Goal: Transaction & Acquisition: Purchase product/service

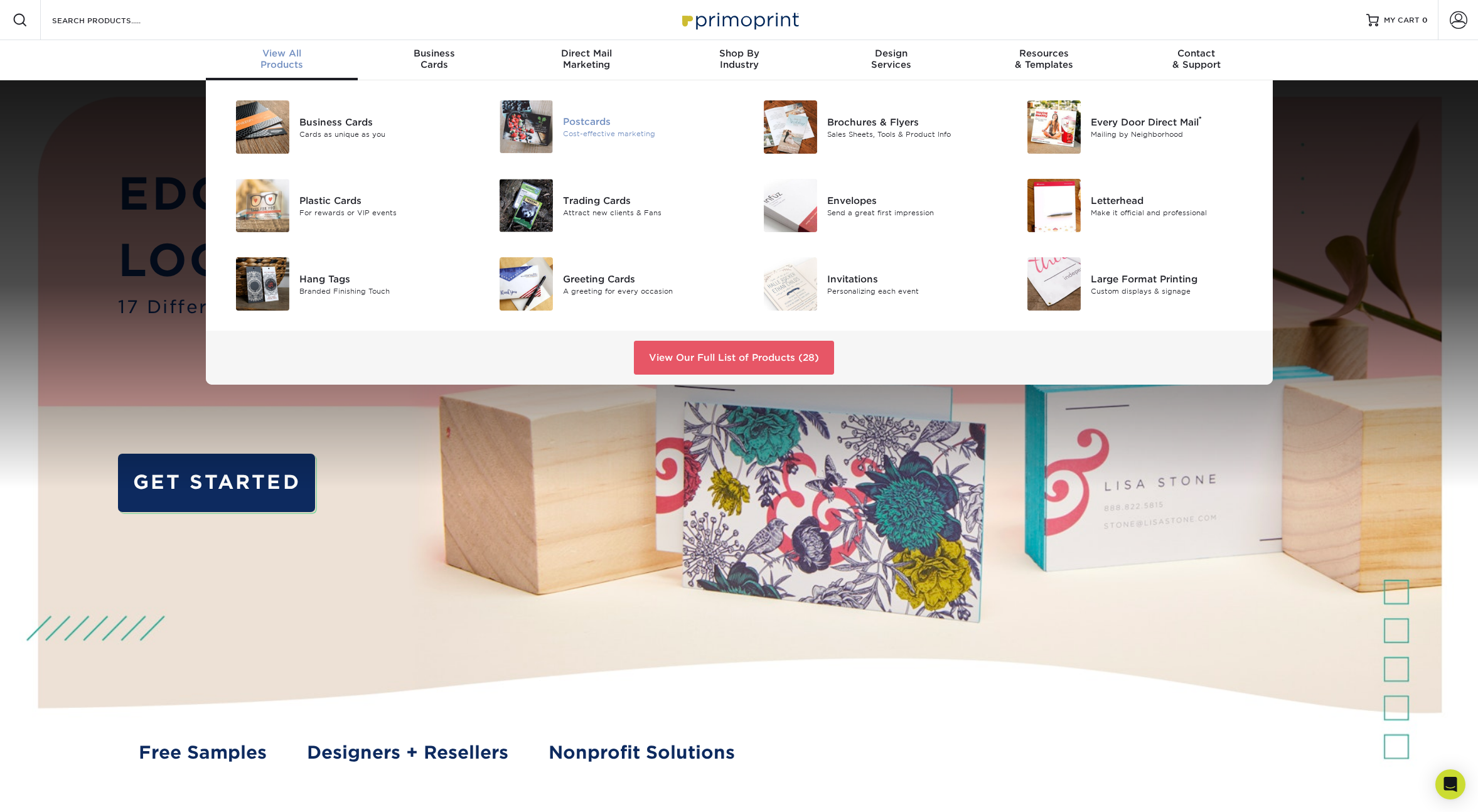
click at [583, 116] on div "Postcards" at bounding box center [646, 122] width 166 height 14
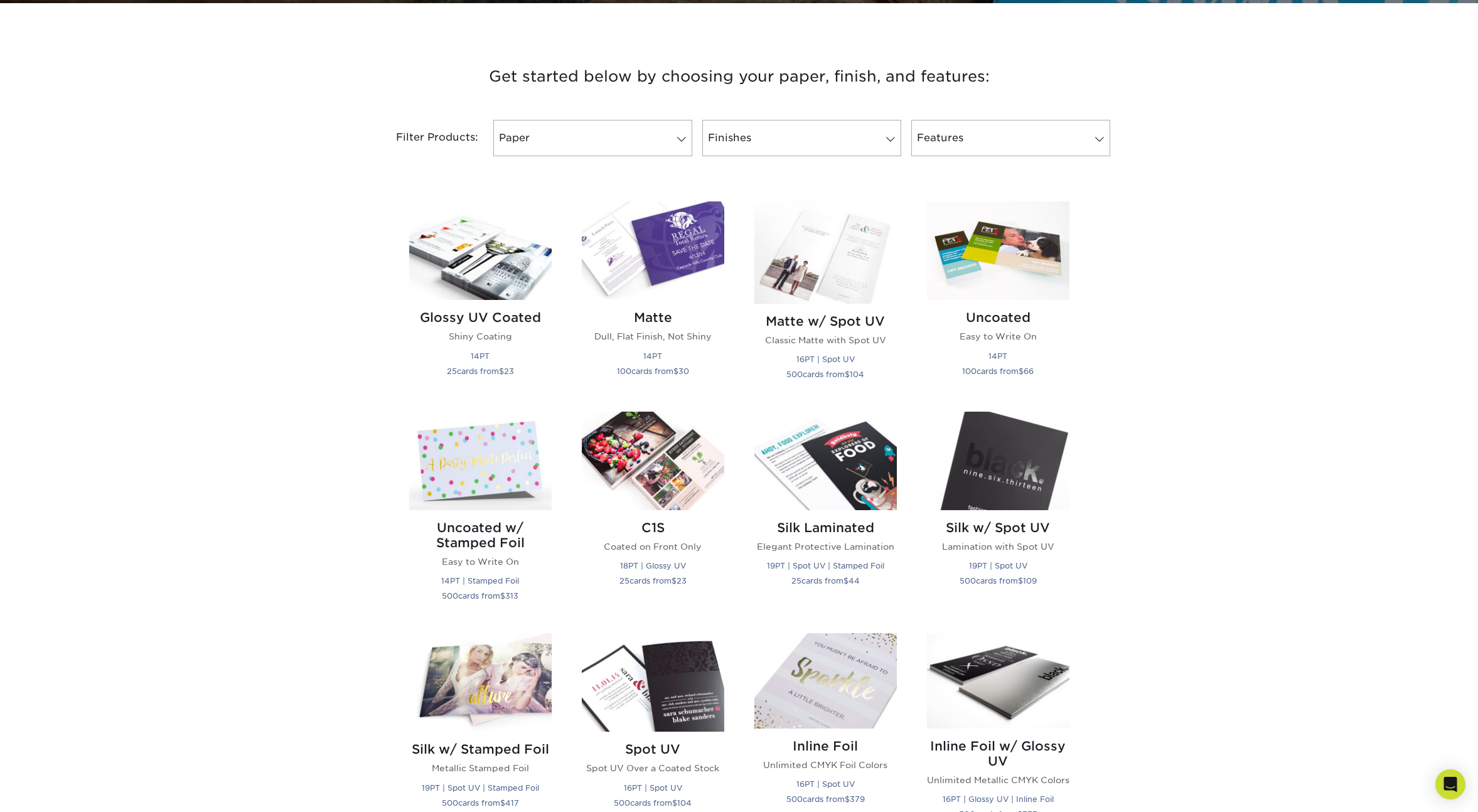
scroll to position [358, 0]
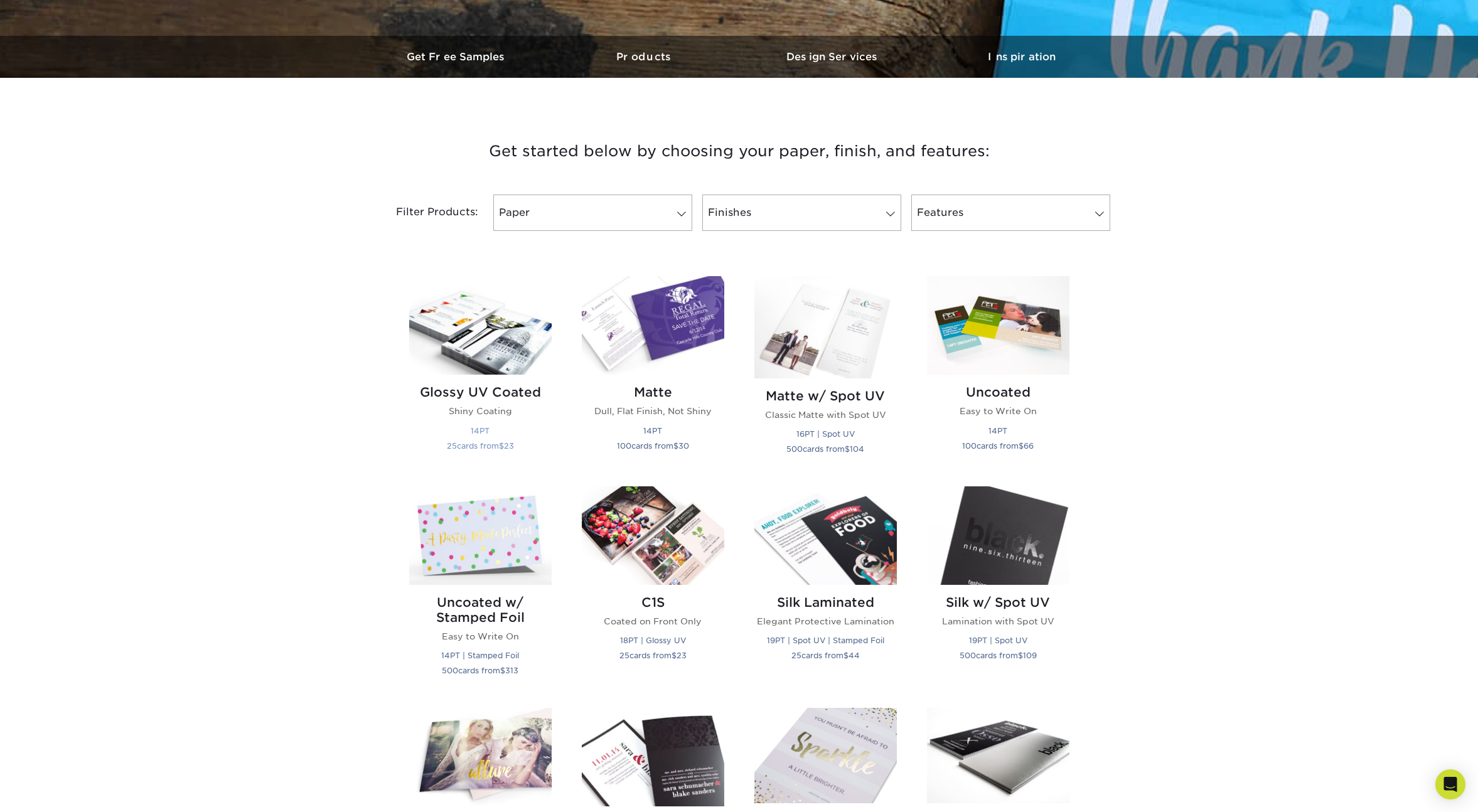
click at [499, 332] on img at bounding box center [480, 325] width 143 height 98
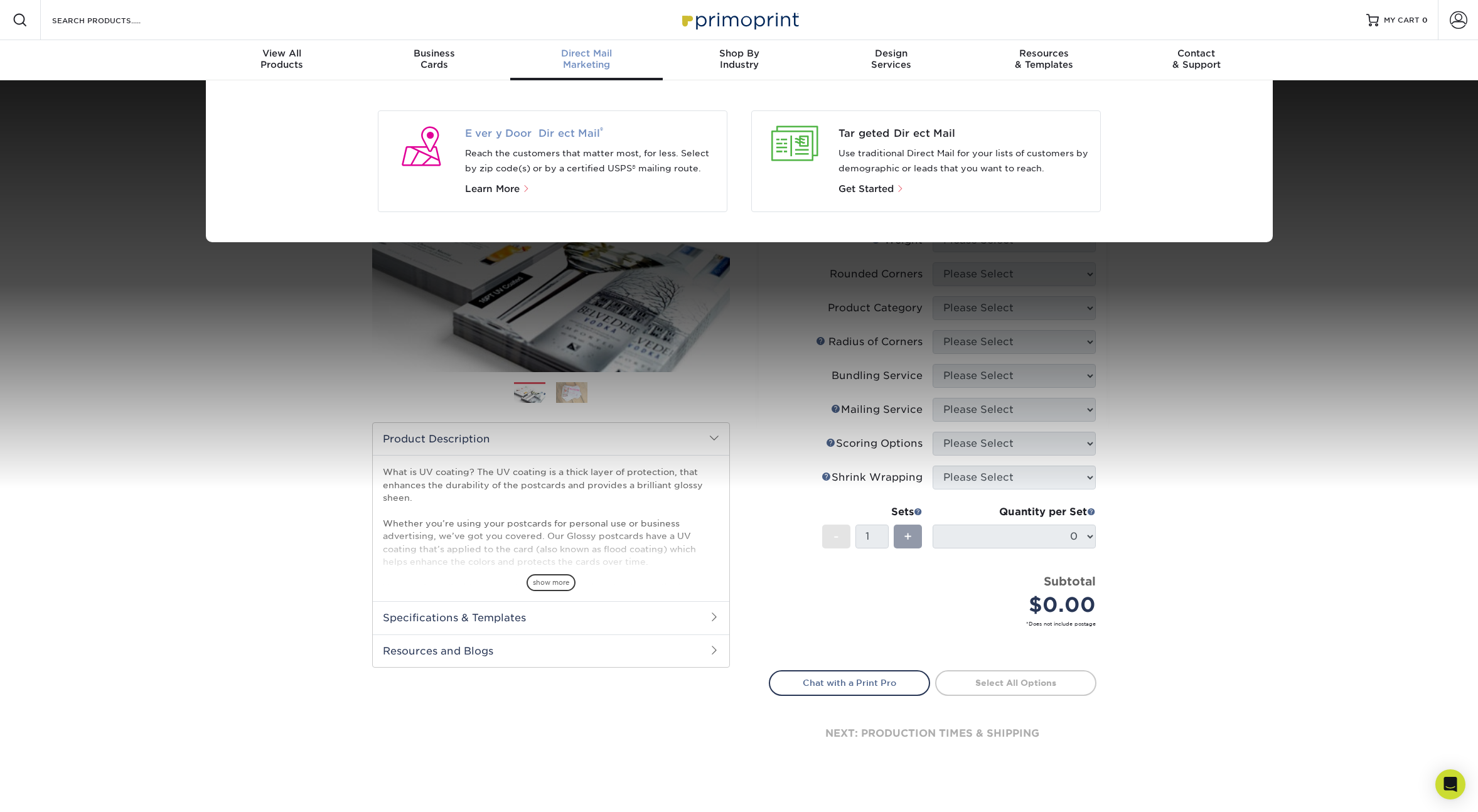
click at [531, 133] on span "Every Door Direct Mail ®" at bounding box center [591, 133] width 252 height 15
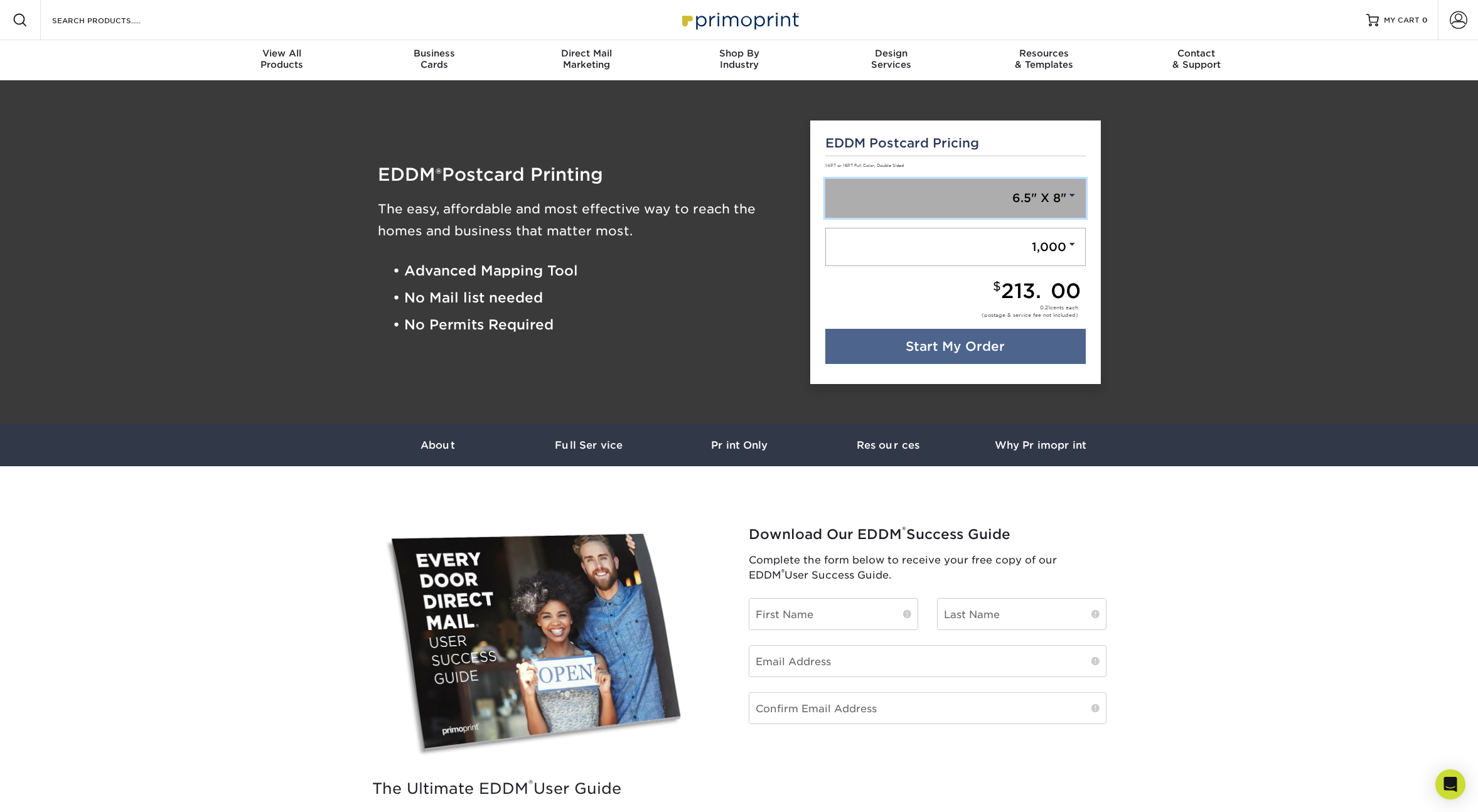
click at [999, 205] on link "6.5" X 8"" at bounding box center [955, 198] width 260 height 39
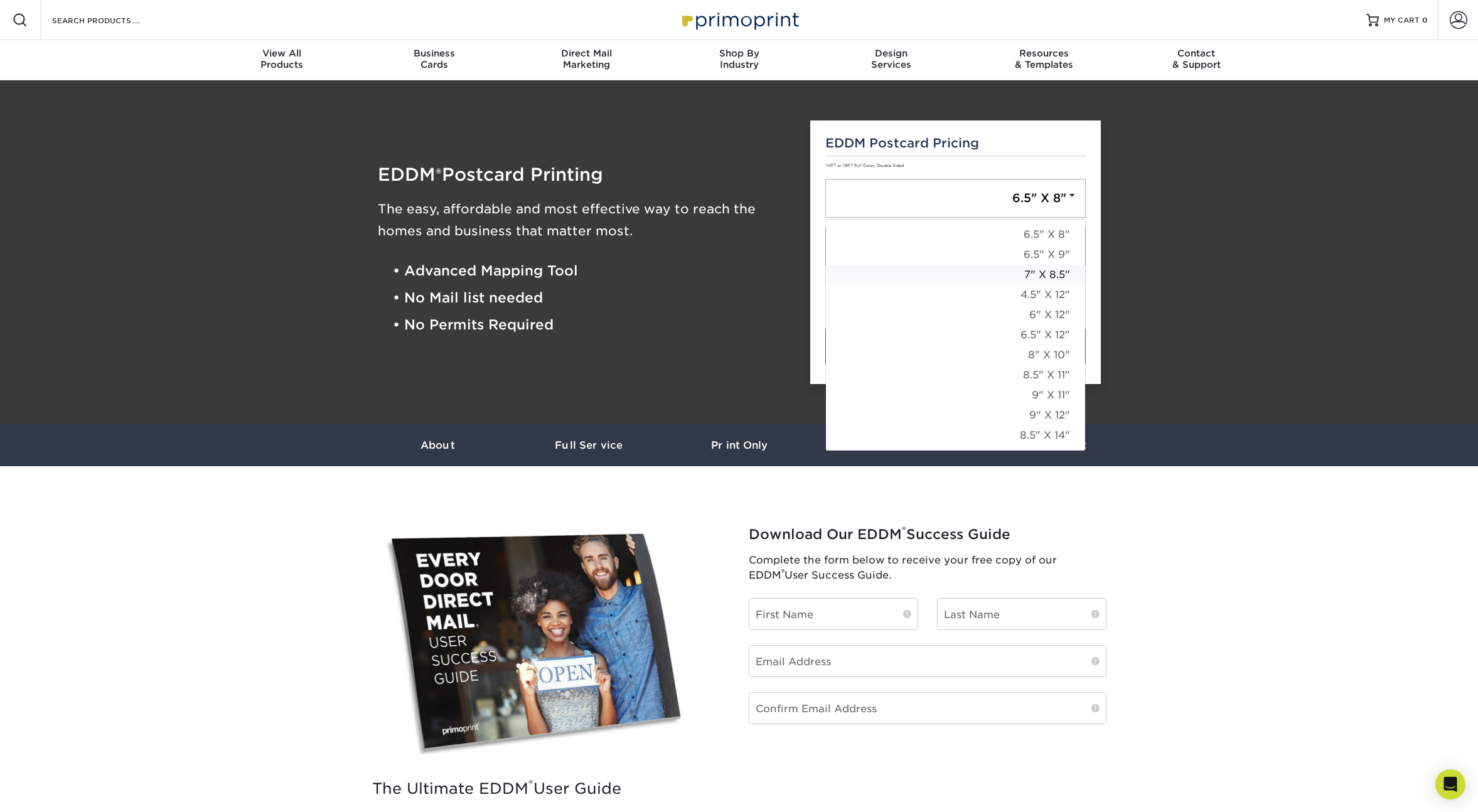
click at [1057, 274] on link "7" X 8.5"" at bounding box center [955, 275] width 259 height 20
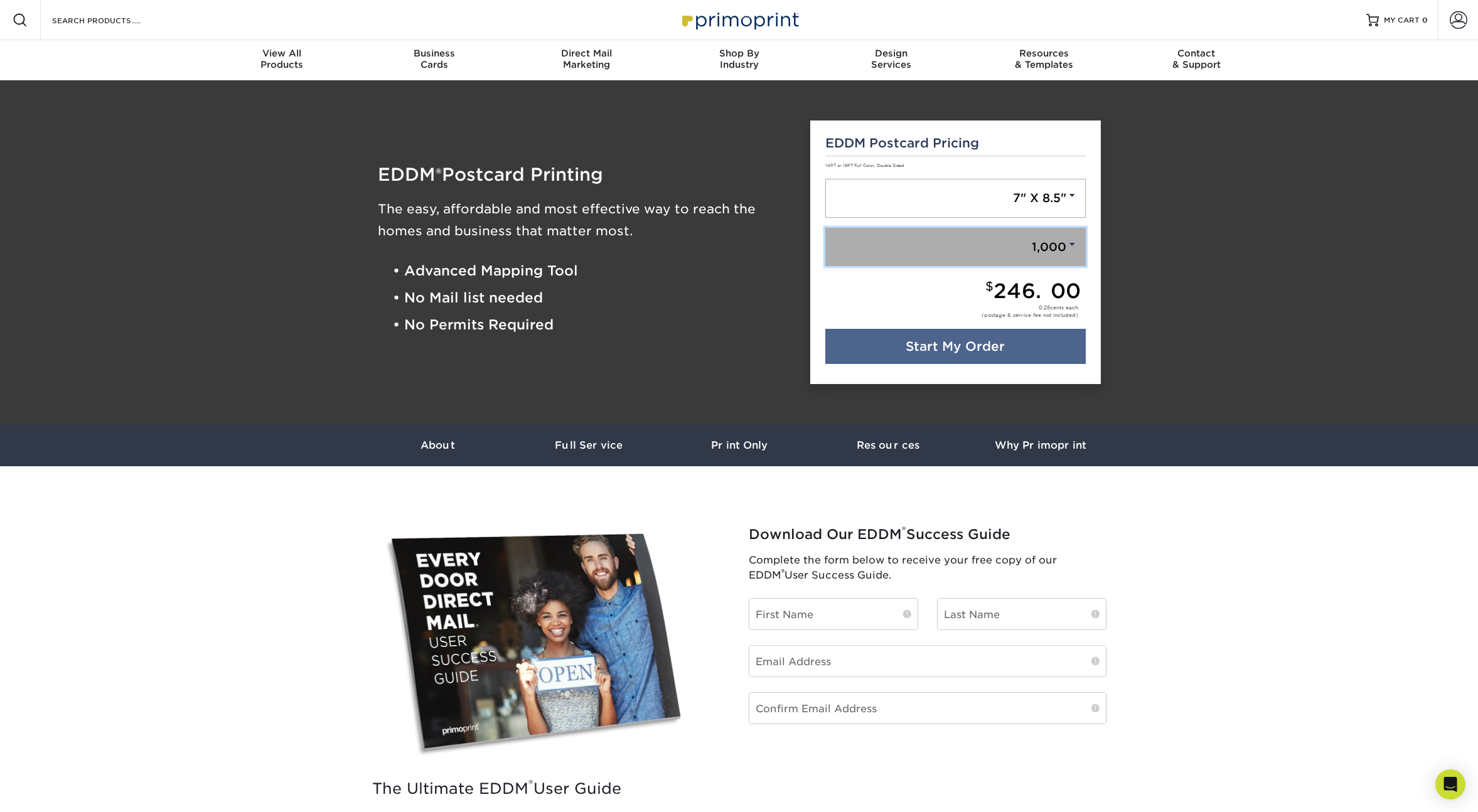
click at [1070, 250] on link "1,000" at bounding box center [955, 247] width 260 height 39
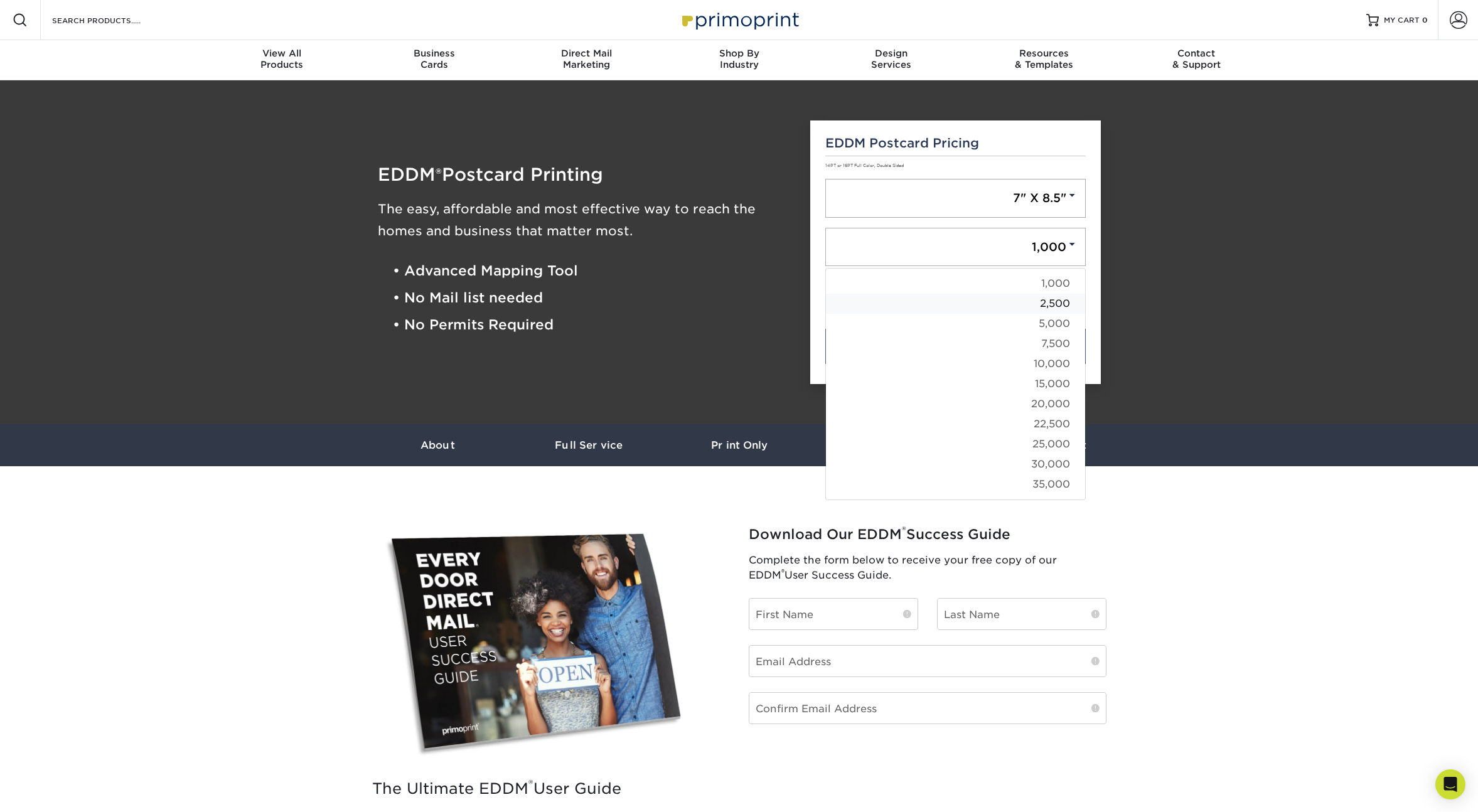
click at [1060, 297] on link "2,500" at bounding box center [955, 304] width 259 height 20
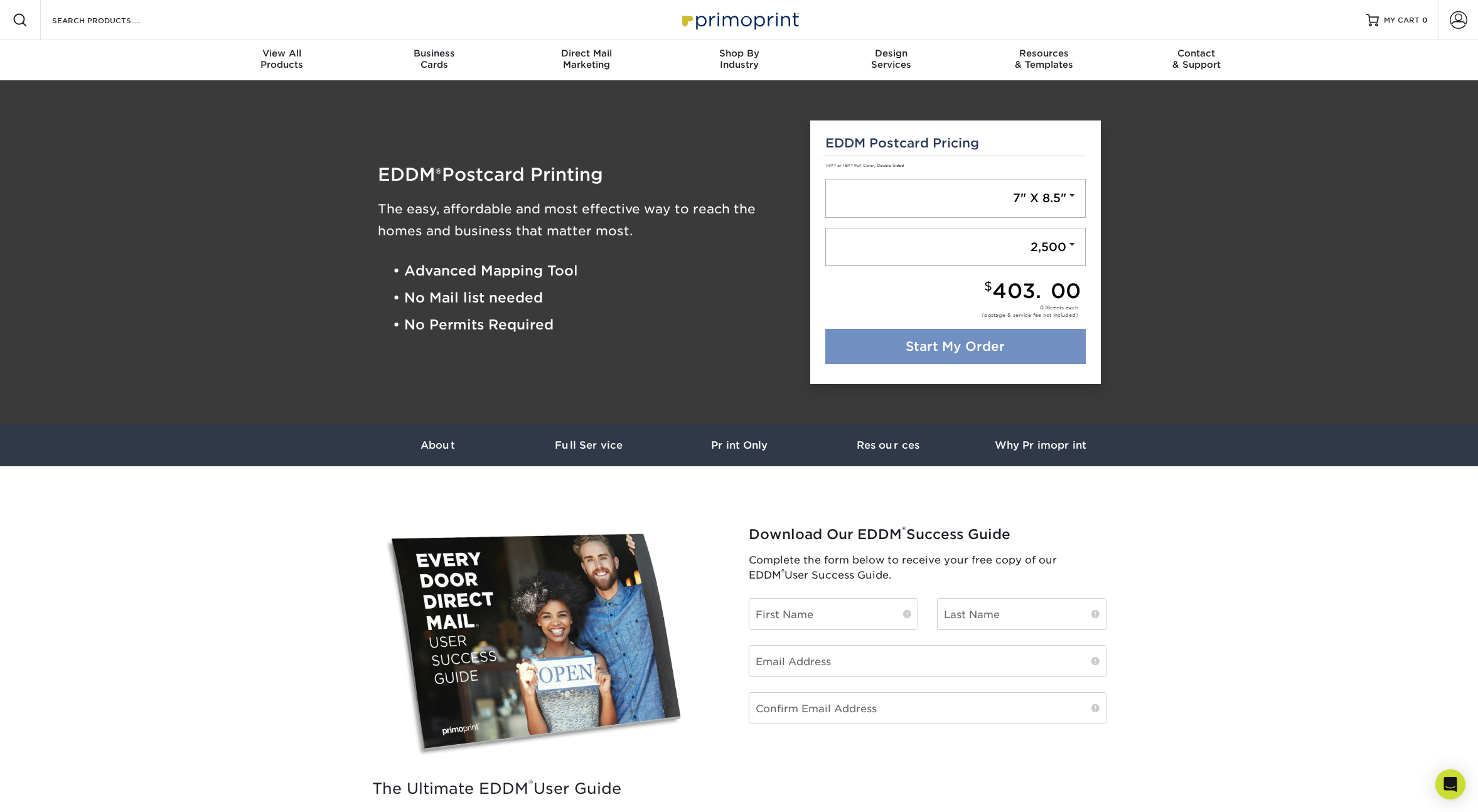
click at [970, 360] on link "Start My Order" at bounding box center [955, 346] width 260 height 35
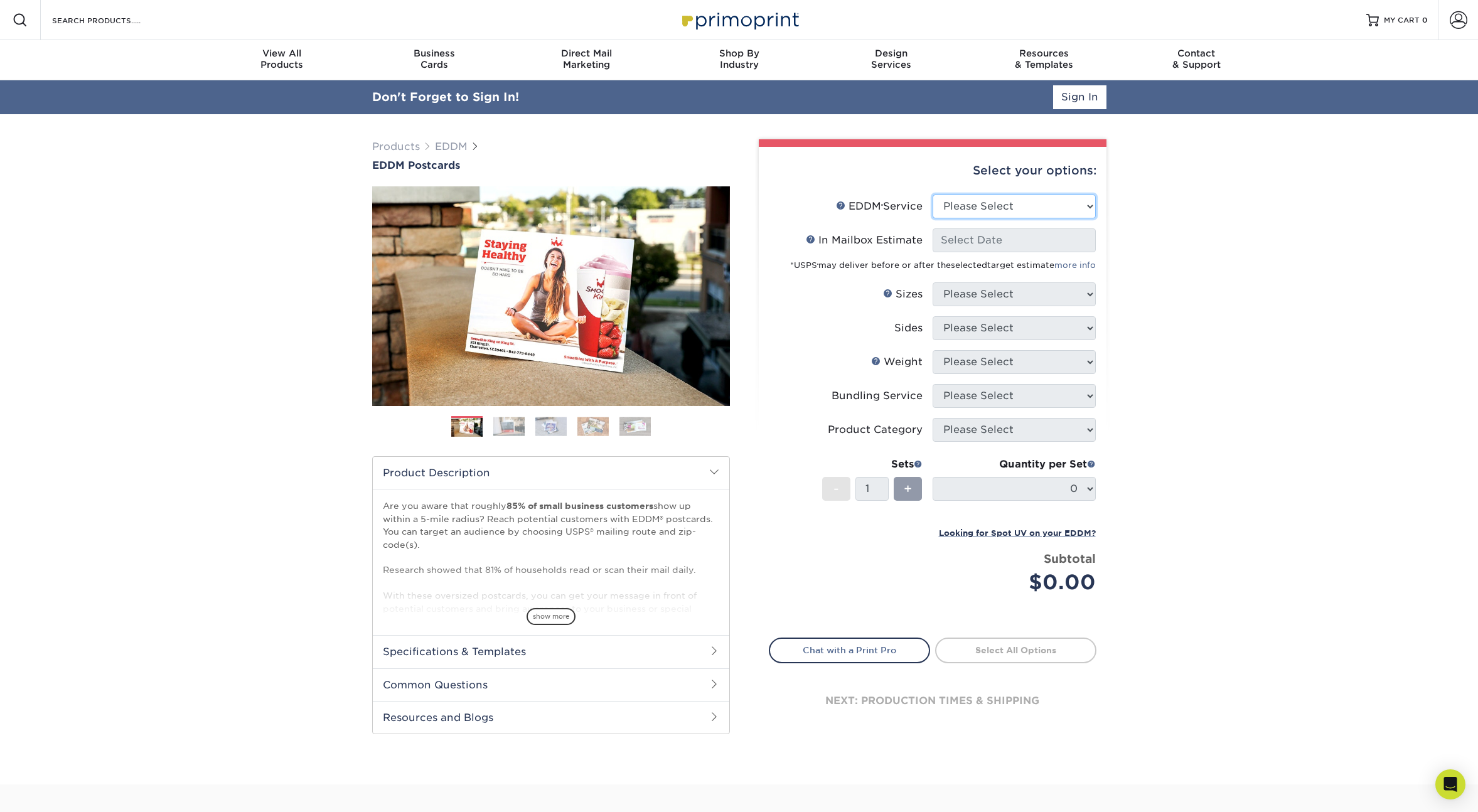
click at [999, 212] on select "Please Select Full Service Print Only" at bounding box center [1014, 207] width 163 height 24
select select "full_service"
click at [932, 195] on select "Please Select Full Service Print Only" at bounding box center [1014, 207] width 163 height 24
select select "-1"
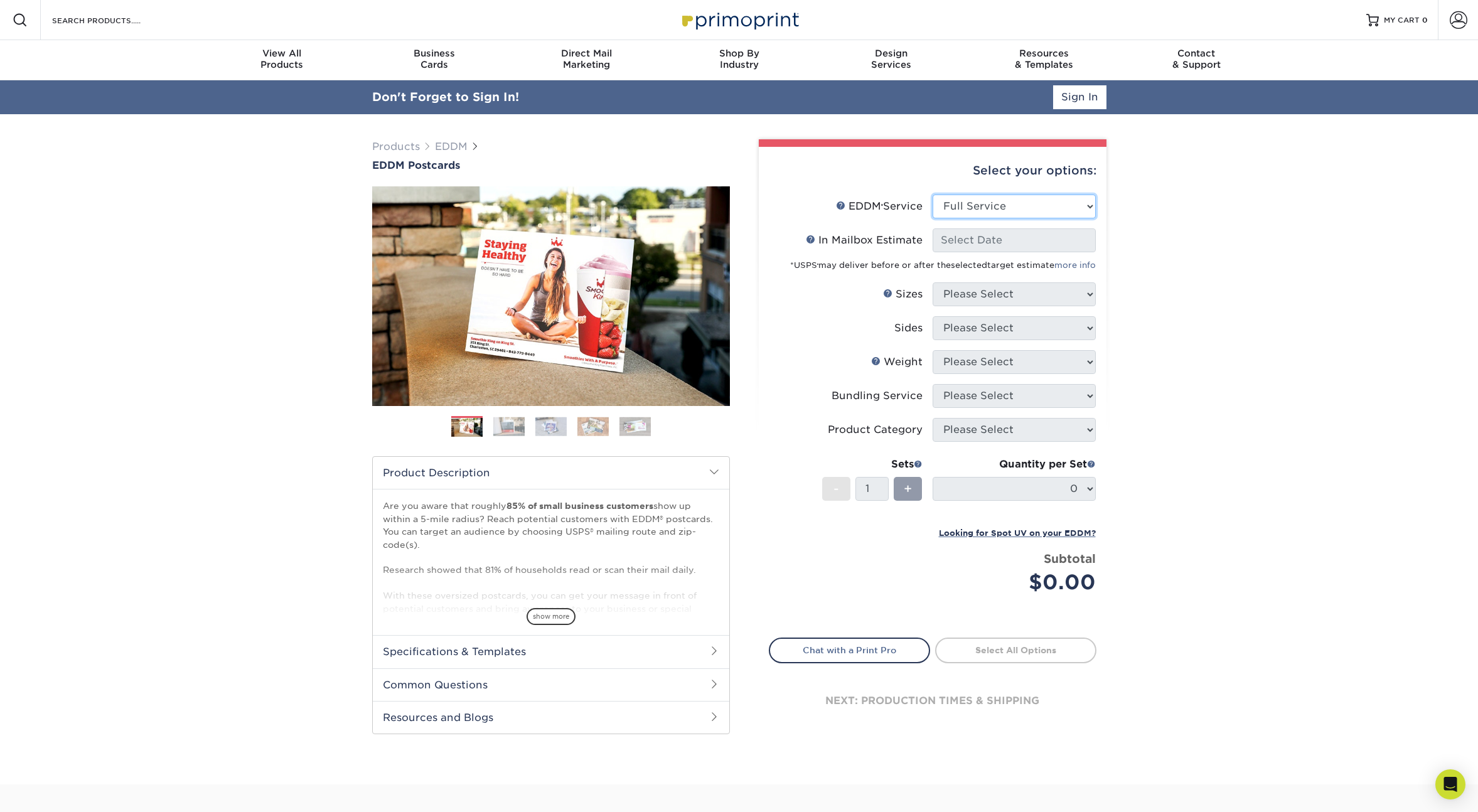
select select "-1"
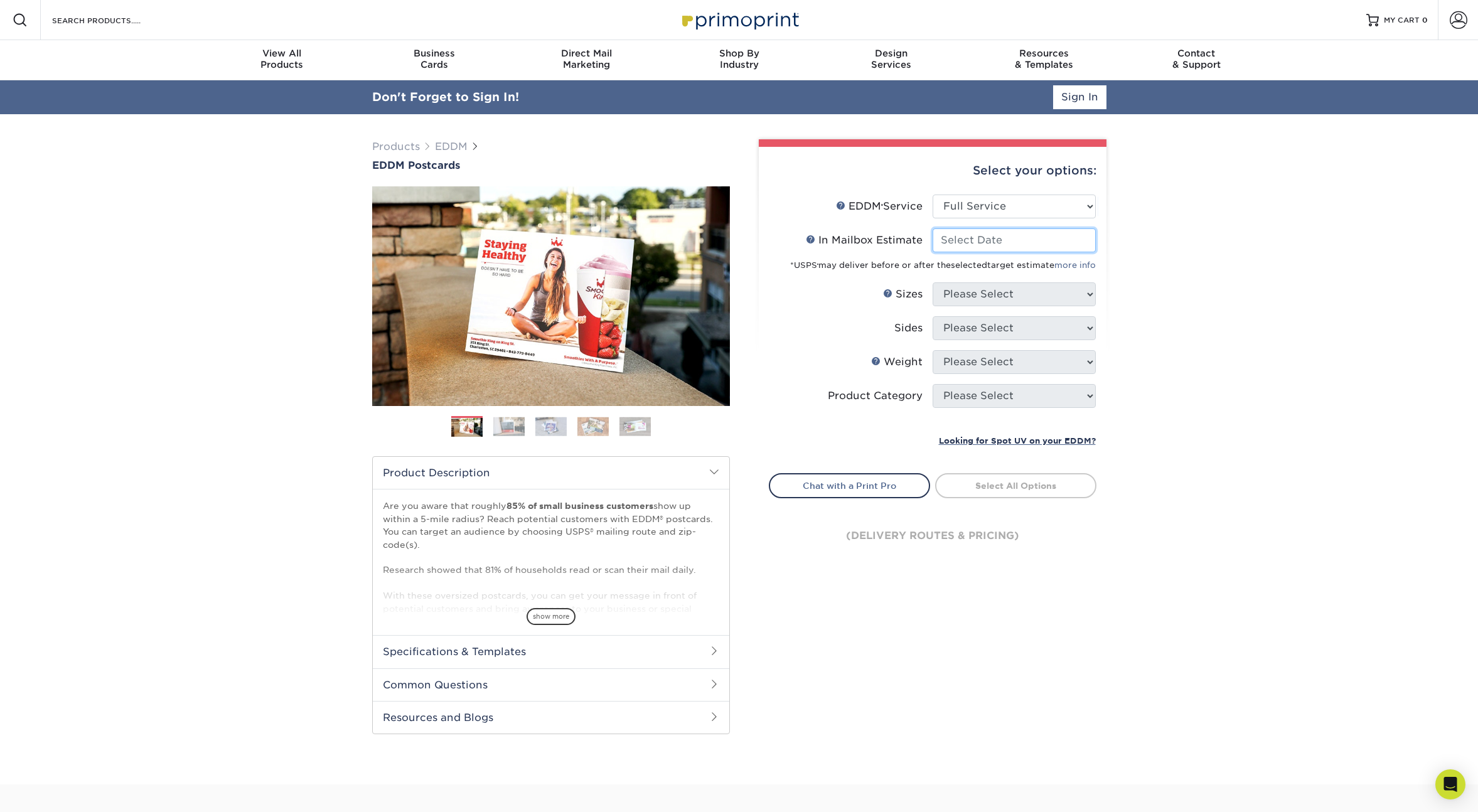
click at [991, 241] on input "In Mailbox Estimate Help In Mailbox Estimate" at bounding box center [1014, 240] width 163 height 24
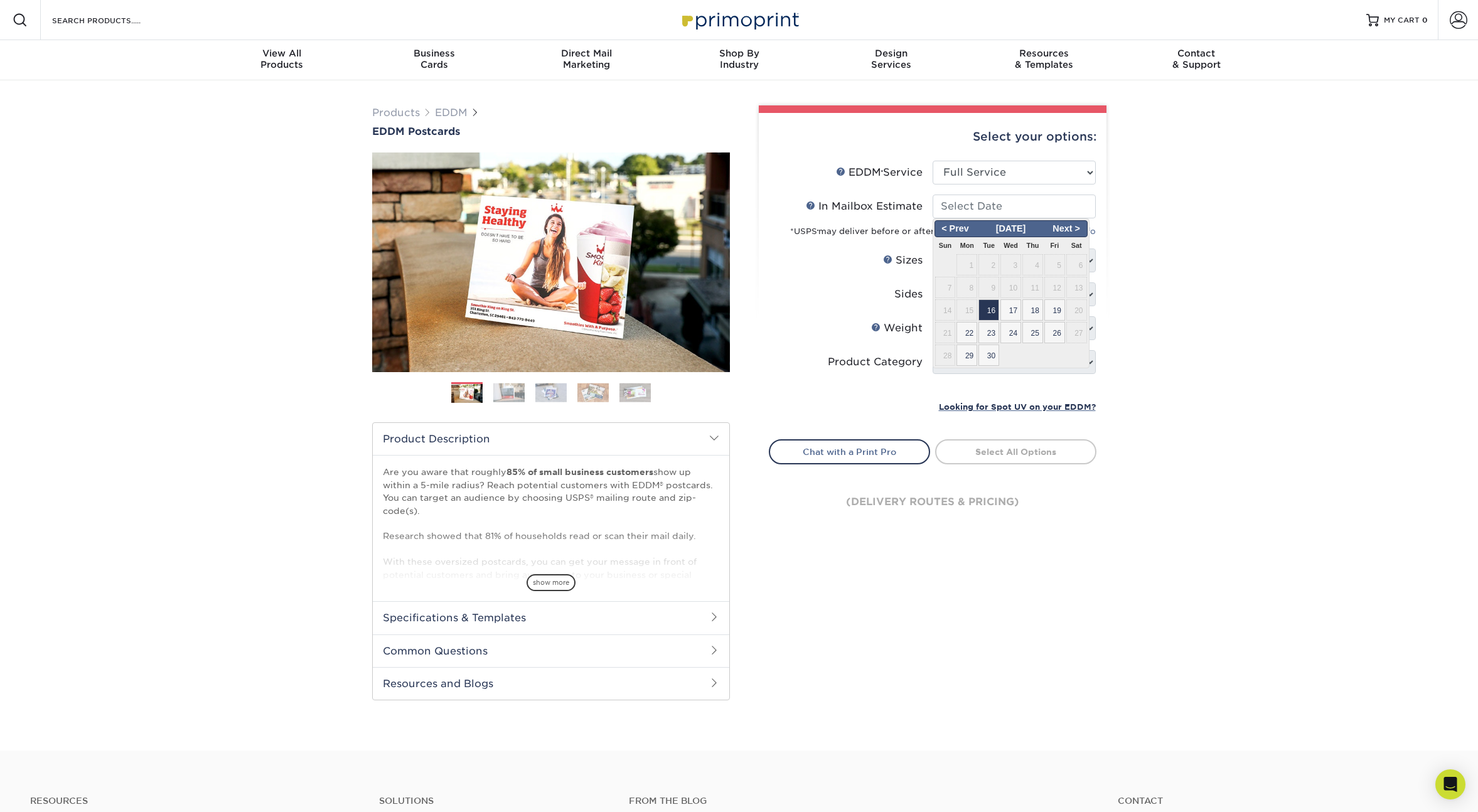
click at [1034, 311] on span "18" at bounding box center [1032, 310] width 21 height 21
type input "[DATE]"
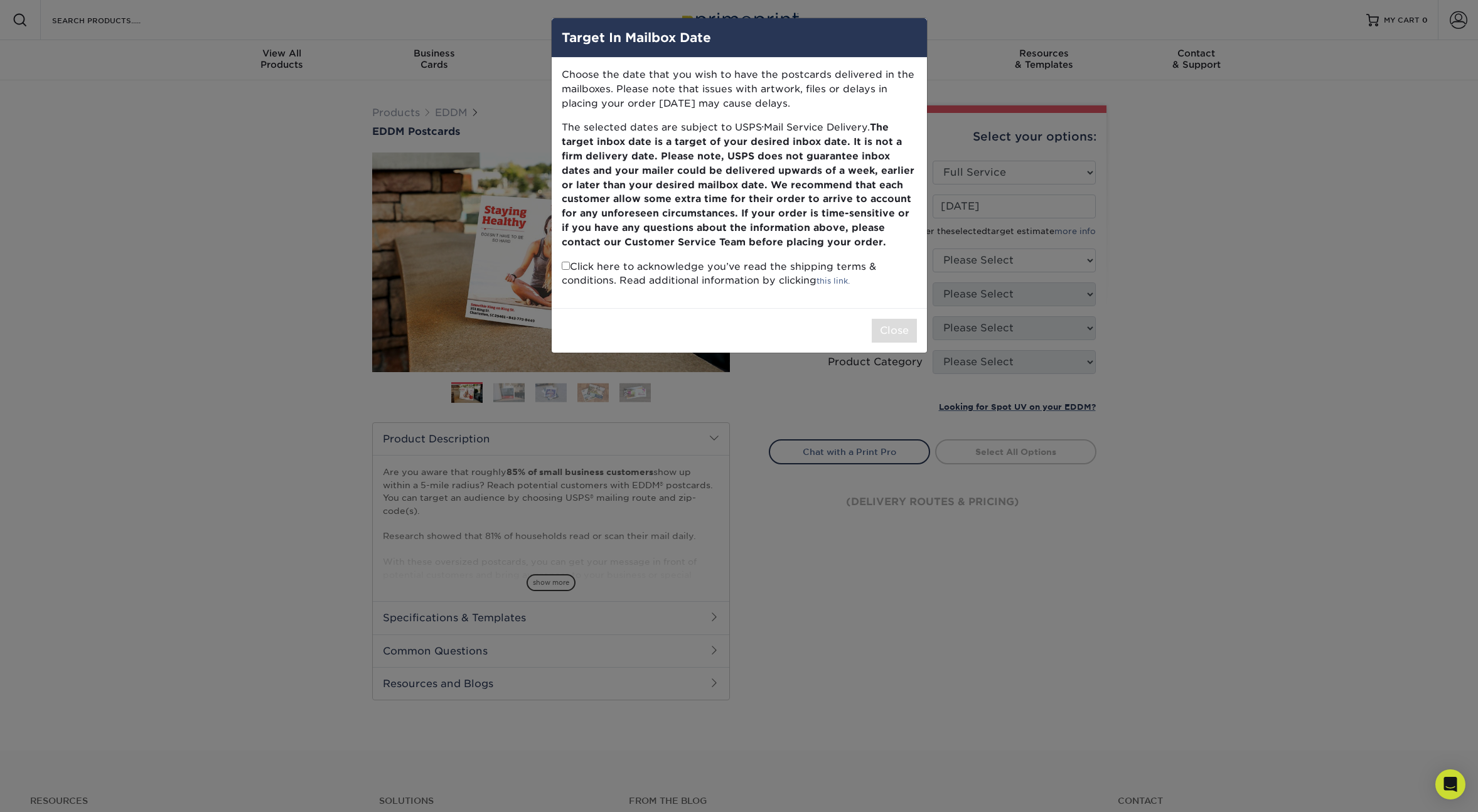
drag, startPoint x: 562, startPoint y: 261, endPoint x: 574, endPoint y: 265, distance: 12.6
click at [562, 262] on input "checkbox" at bounding box center [566, 266] width 8 height 8
checkbox input "true"
click at [889, 334] on button "Close" at bounding box center [894, 331] width 46 height 24
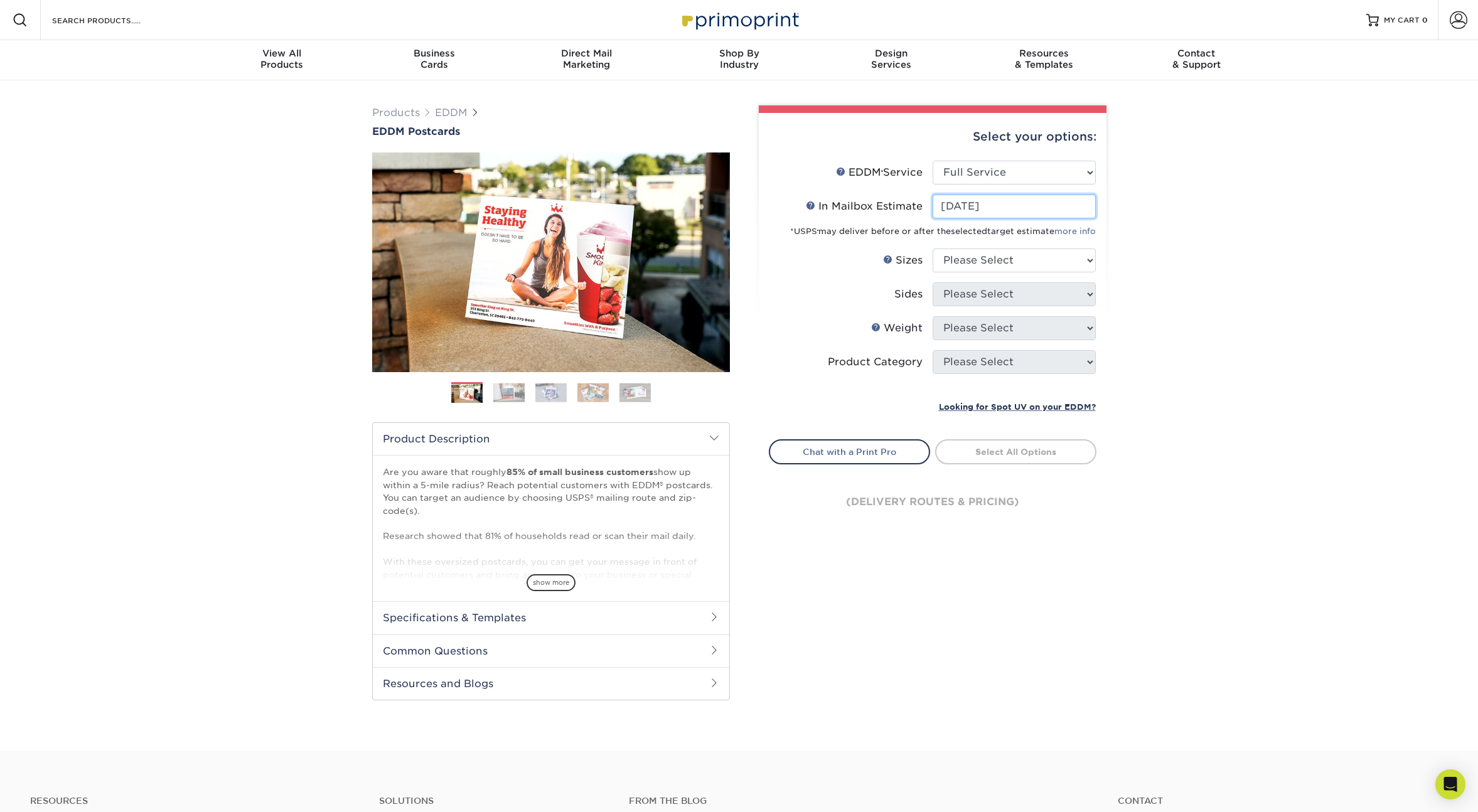
click at [1007, 208] on input "[DATE]" at bounding box center [1014, 207] width 163 height 24
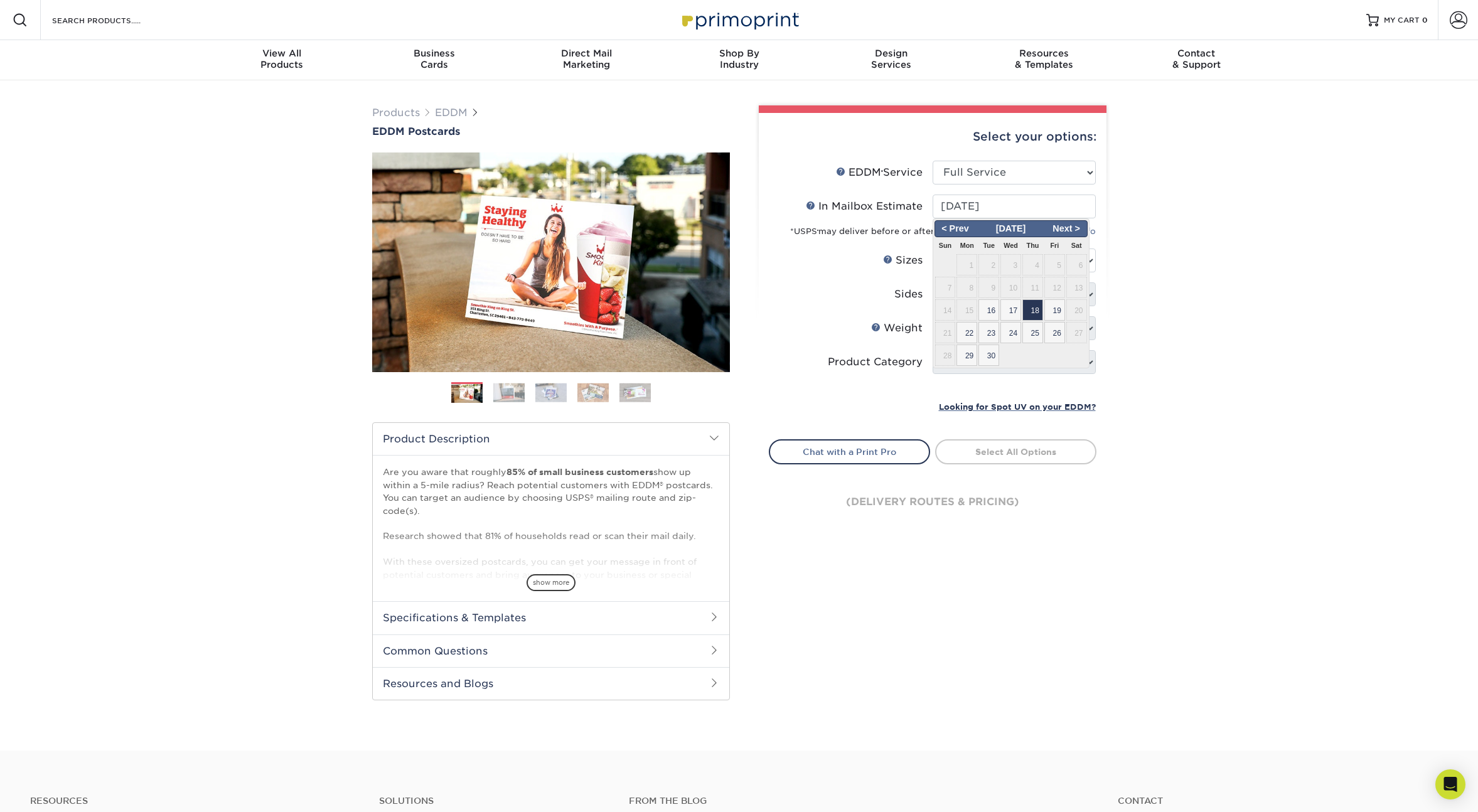
click at [995, 307] on span "16" at bounding box center [989, 310] width 21 height 21
type input "[DATE]"
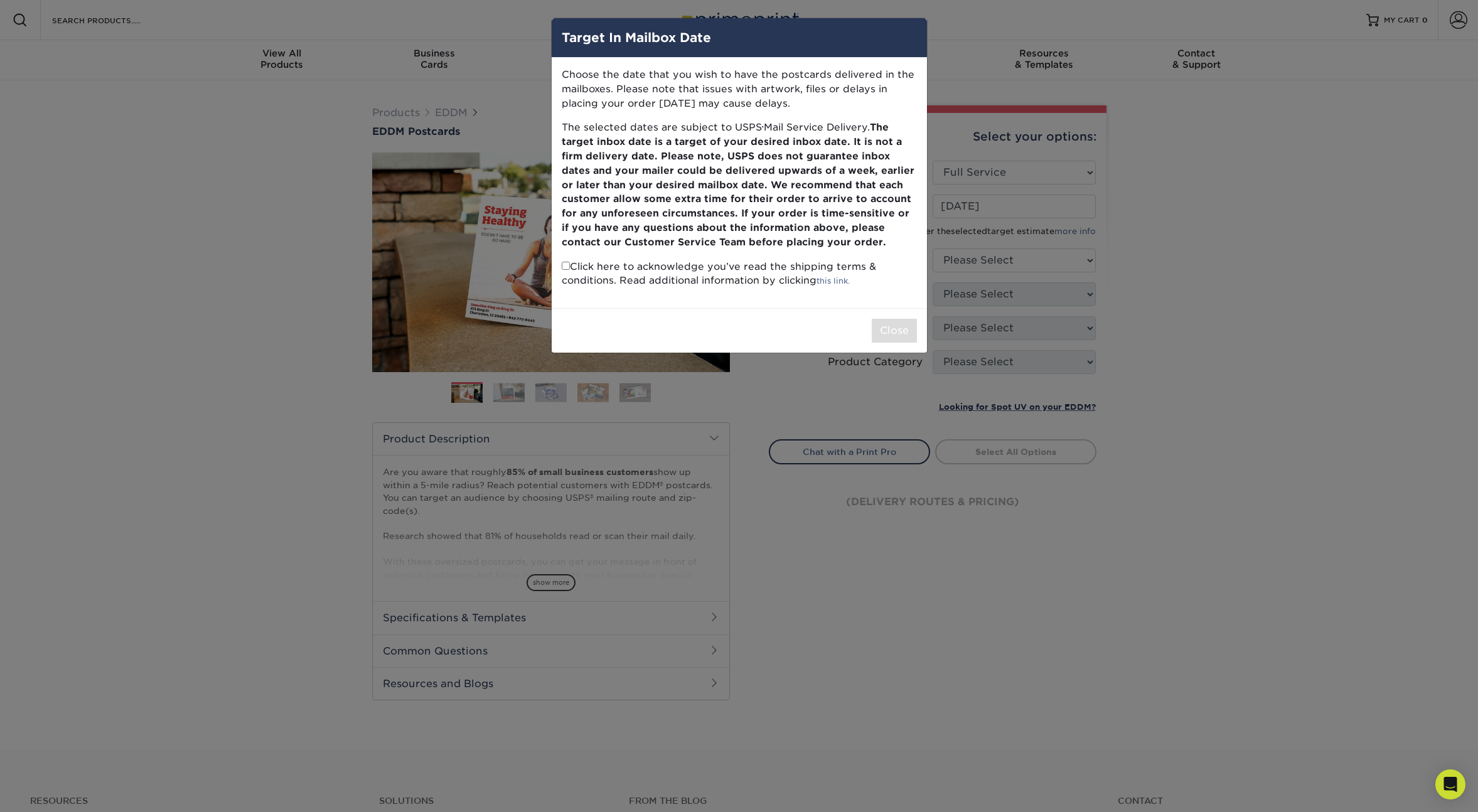
click at [568, 267] on input "checkbox" at bounding box center [566, 266] width 8 height 8
checkbox input "true"
click at [898, 328] on button "Close" at bounding box center [894, 331] width 46 height 24
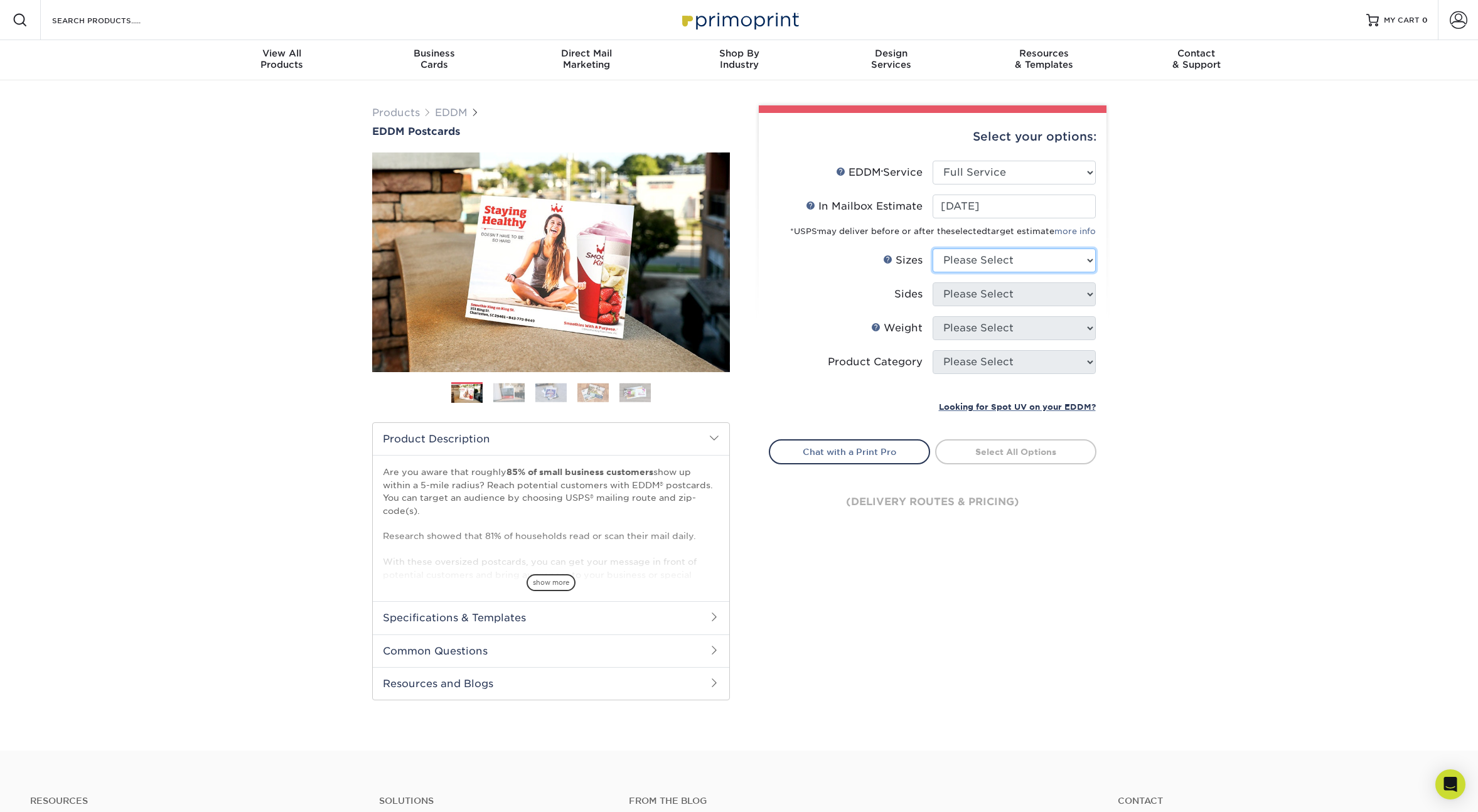
click at [1050, 261] on select "Please Select 4.5" x 12" 6" x 12" 6.5" x 8" 6.5" x 9" 6.5" x 12" 7" x 8.5" 8" x…" at bounding box center [1014, 260] width 163 height 24
click at [932, 248] on select "Please Select 4.5" x 12" 6" x 12" 6.5" x 8" 6.5" x 9" 6.5" x 12" 7" x 8.5" 8" x…" at bounding box center [1014, 260] width 163 height 24
click at [968, 254] on select "Please Select 4.5" x 12" 6" x 12" 6.5" x 8" 6.5" x 9" 6.5" x 12" 7" x 8.5" 8" x…" at bounding box center [1014, 260] width 163 height 24
click at [932, 248] on select "Please Select 4.5" x 12" 6" x 12" 6.5" x 8" 6.5" x 9" 6.5" x 12" 7" x 8.5" 8" x…" at bounding box center [1014, 260] width 163 height 24
click at [979, 263] on select "Please Select 4.5" x 12" 6" x 12" 6.5" x 8" 6.5" x 9" 6.5" x 12" 7" x 8.5" 8" x…" at bounding box center [1014, 260] width 163 height 24
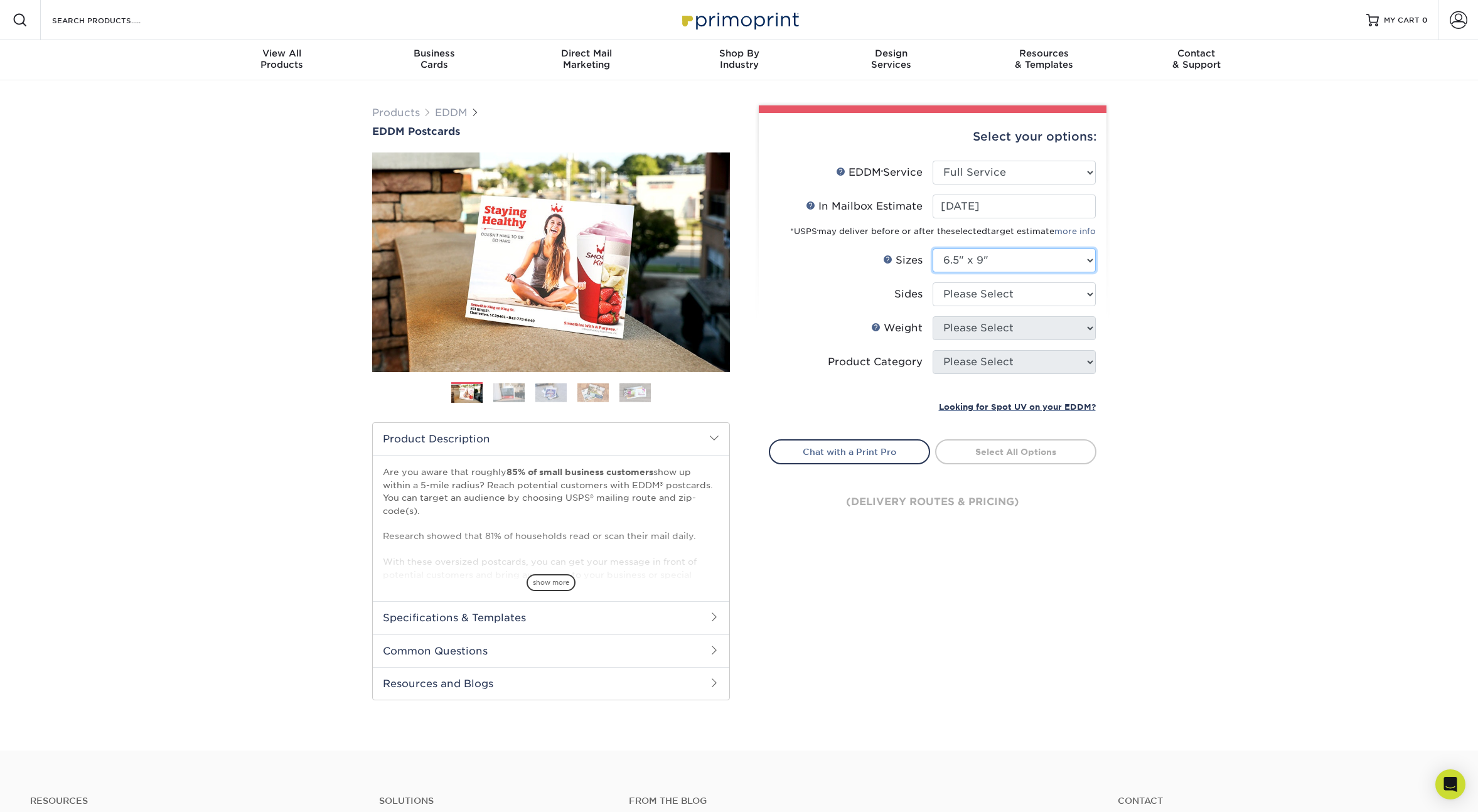
select select "6.50x8.00"
click at [932, 248] on select "Please Select 4.5" x 12" 6" x 12" 6.5" x 8" 6.5" x 9" 6.5" x 12" 7" x 8.5" 8" x…" at bounding box center [1014, 260] width 163 height 24
click at [1021, 297] on select "Please Select Print Both Sides Print Front Only" at bounding box center [1014, 295] width 163 height 24
select select "13abbda7-1d64-4f25-8bb2-c179b224825d"
click at [932, 282] on select "Please Select Print Both Sides Print Front Only" at bounding box center [1014, 295] width 163 height 24
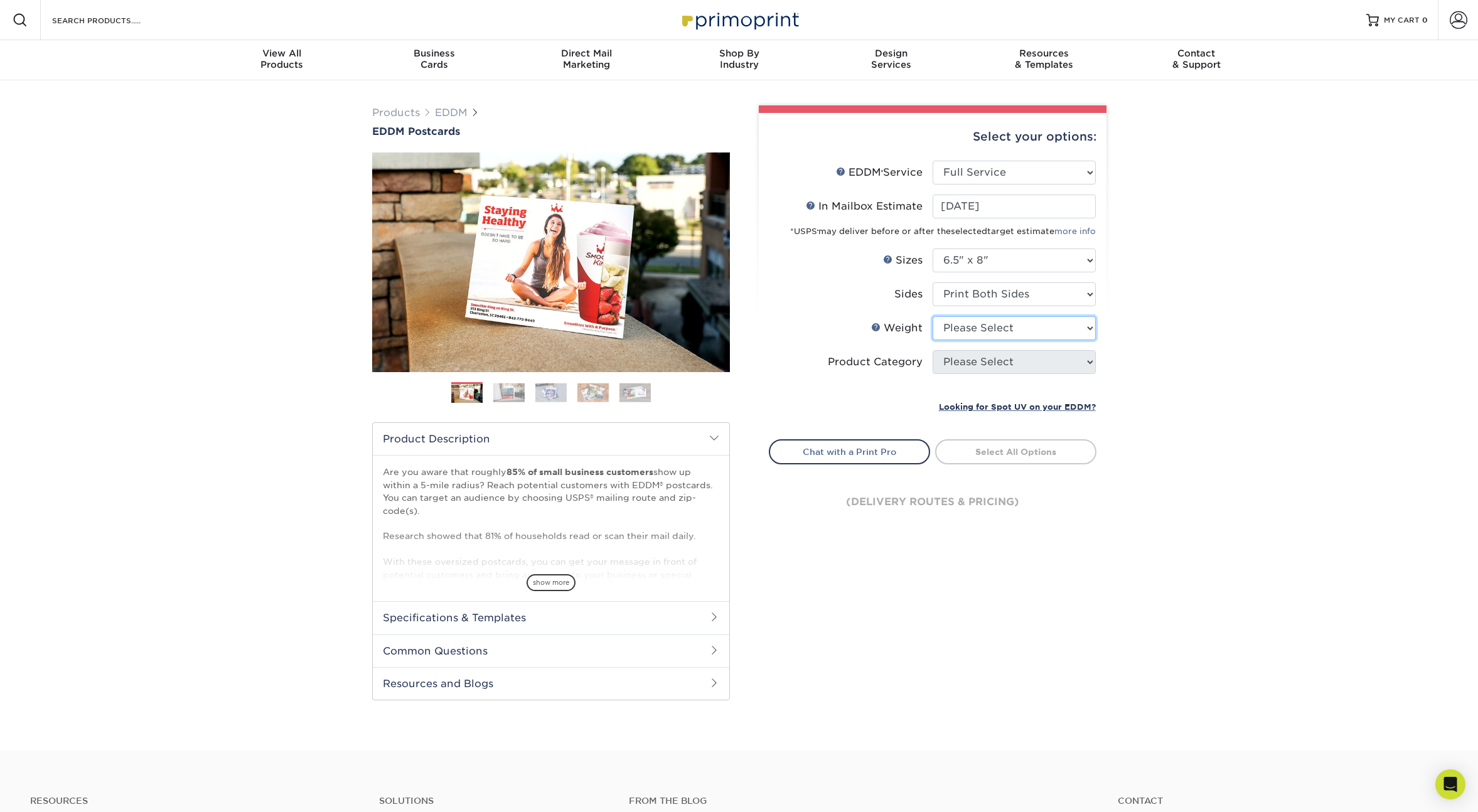
click at [1011, 324] on select "Please Select 16PT 14PT" at bounding box center [1014, 329] width 163 height 24
select select "16PT"
click at [932, 317] on select "Please Select 16PT 14PT" at bounding box center [1014, 329] width 163 height 24
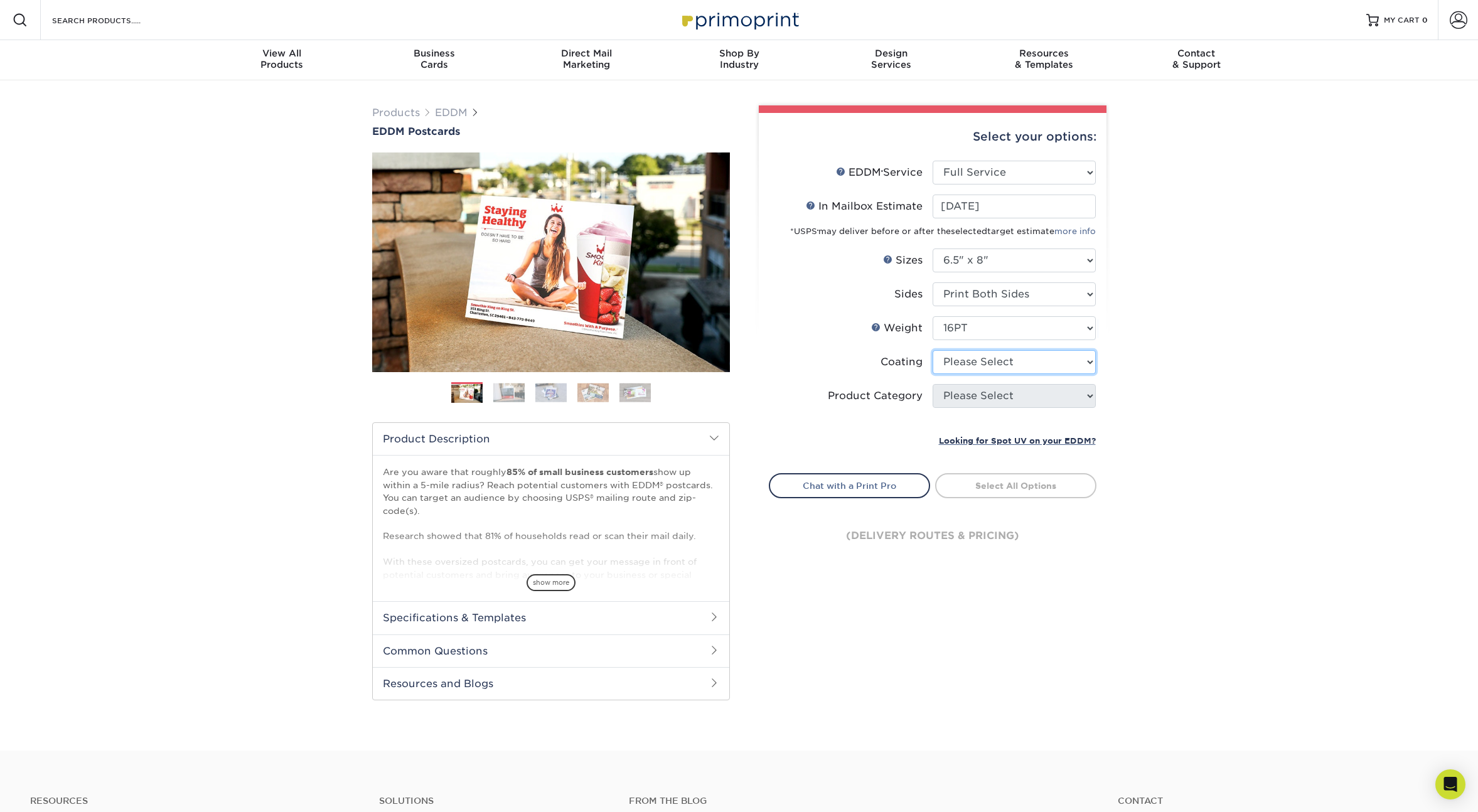
click at [986, 353] on select at bounding box center [1014, 362] width 163 height 24
select select "1e8116af-acfc-44b1-83dc-8181aa338834"
click at [932, 350] on select at bounding box center [1014, 362] width 163 height 24
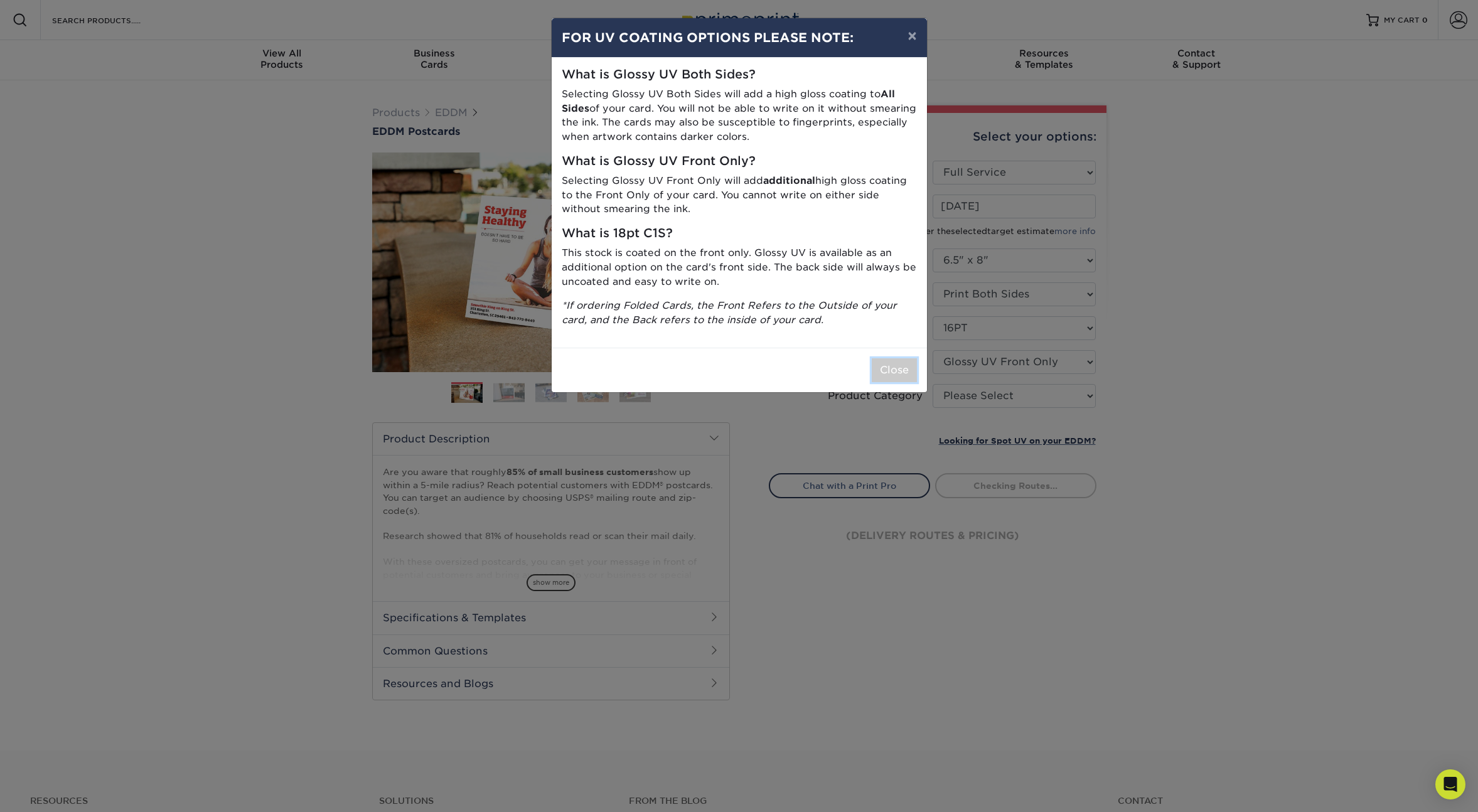
click at [898, 367] on button "Close" at bounding box center [894, 370] width 46 height 24
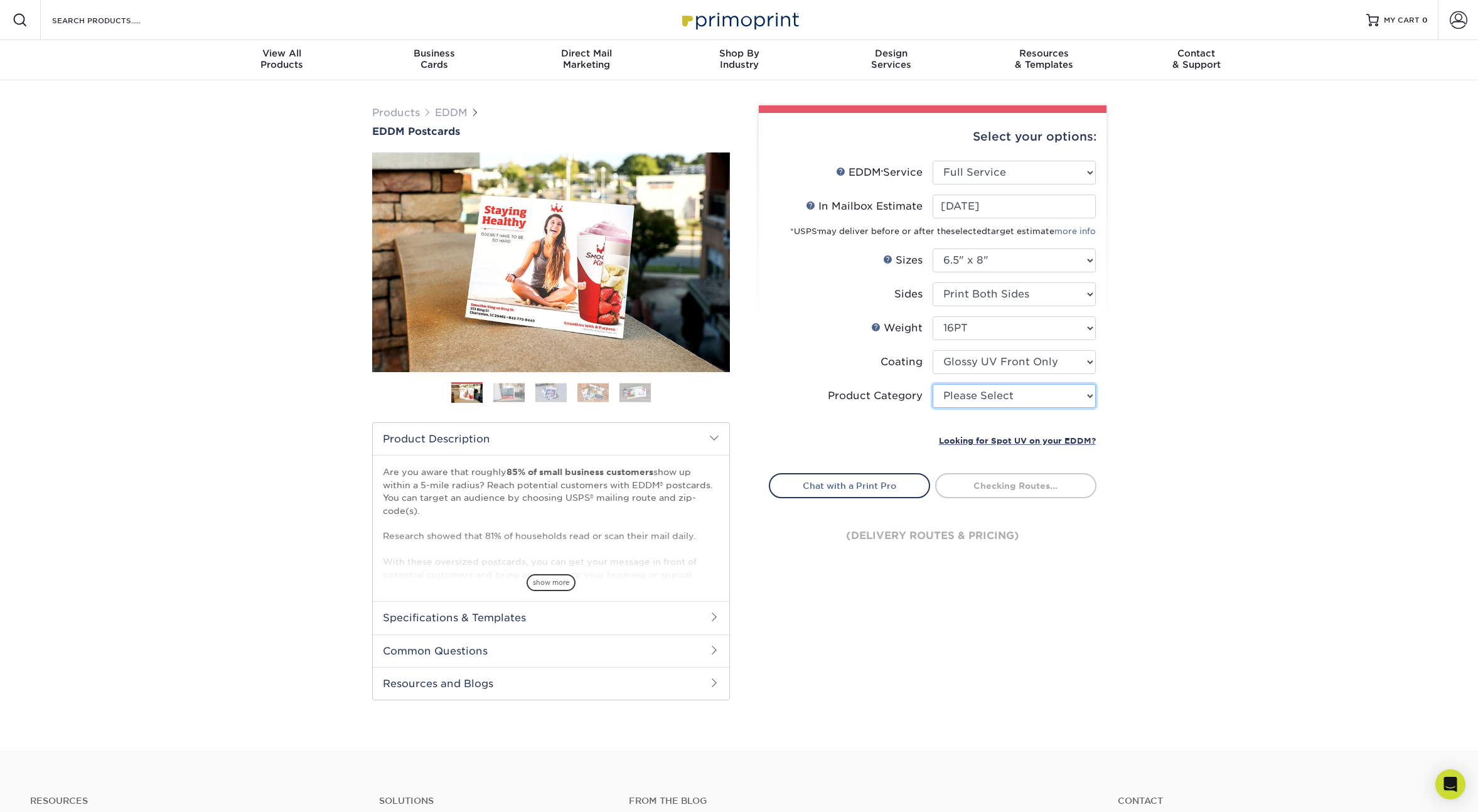
click at [983, 396] on select "Please Select Postcards" at bounding box center [1014, 396] width 163 height 24
select select "9b7272e0-d6c8-4c3c-8e97-d3a1bcdab858"
click at [932, 384] on select "Please Select Postcards" at bounding box center [1014, 396] width 163 height 24
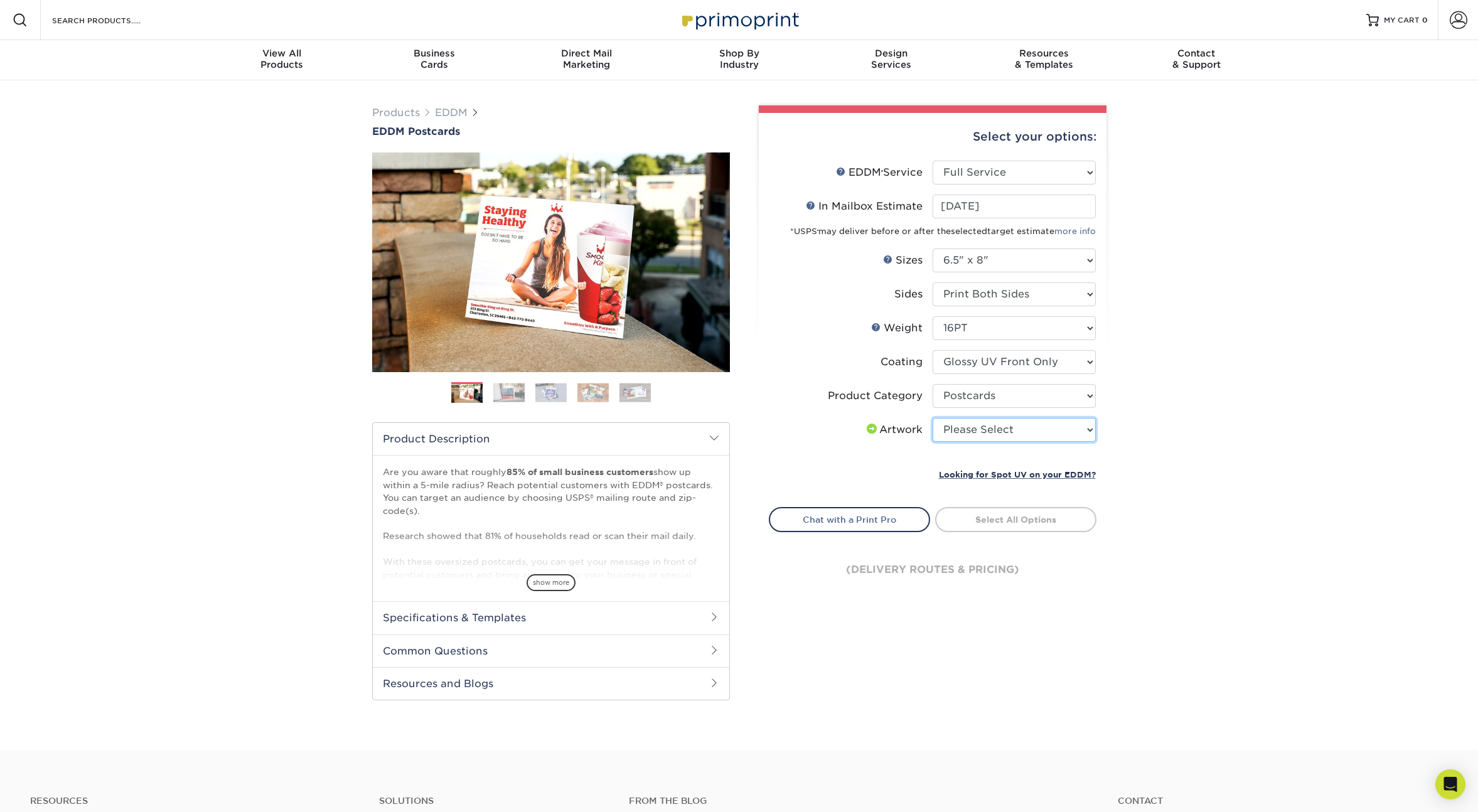
click at [973, 431] on select "Please Select I will upload files I need a design - $150" at bounding box center [1014, 430] width 163 height 24
select select "upload"
click at [932, 418] on select "Please Select I will upload files I need a design - $150" at bounding box center [1014, 430] width 163 height 24
click at [1005, 518] on link "Select Routes" at bounding box center [1015, 519] width 161 height 23
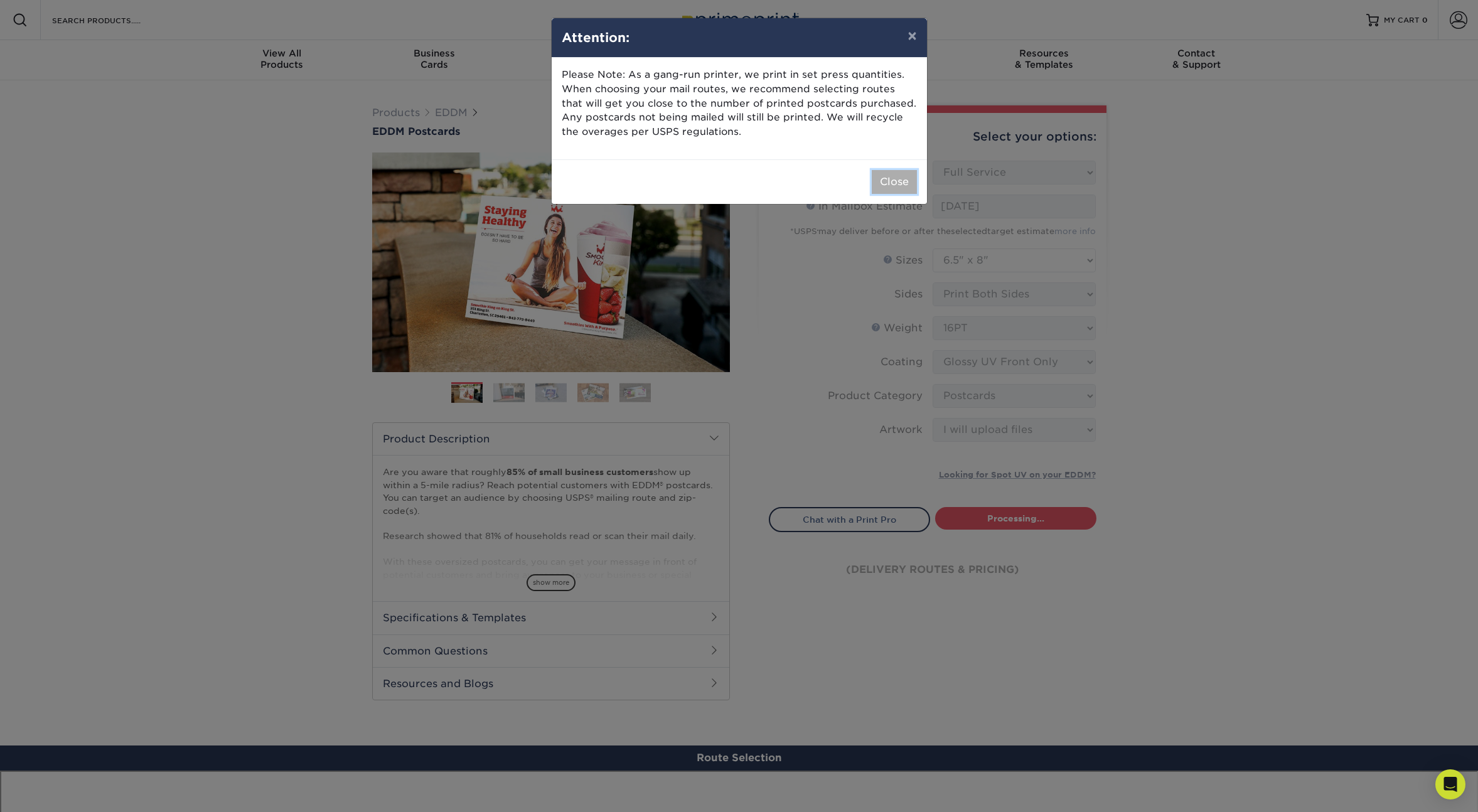
click at [889, 183] on button "Close" at bounding box center [894, 182] width 46 height 24
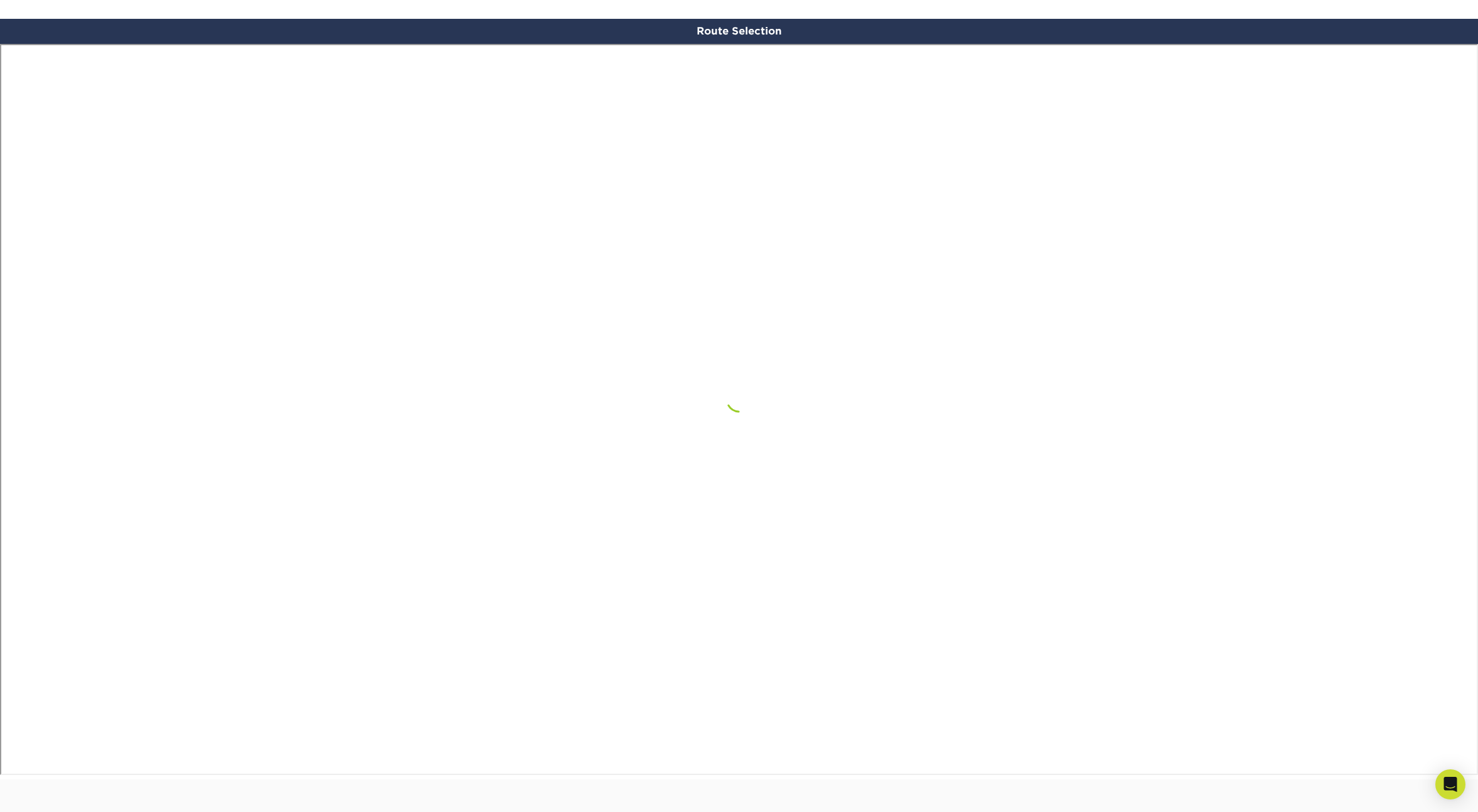
scroll to position [731, 0]
